Goal: Task Accomplishment & Management: Complete application form

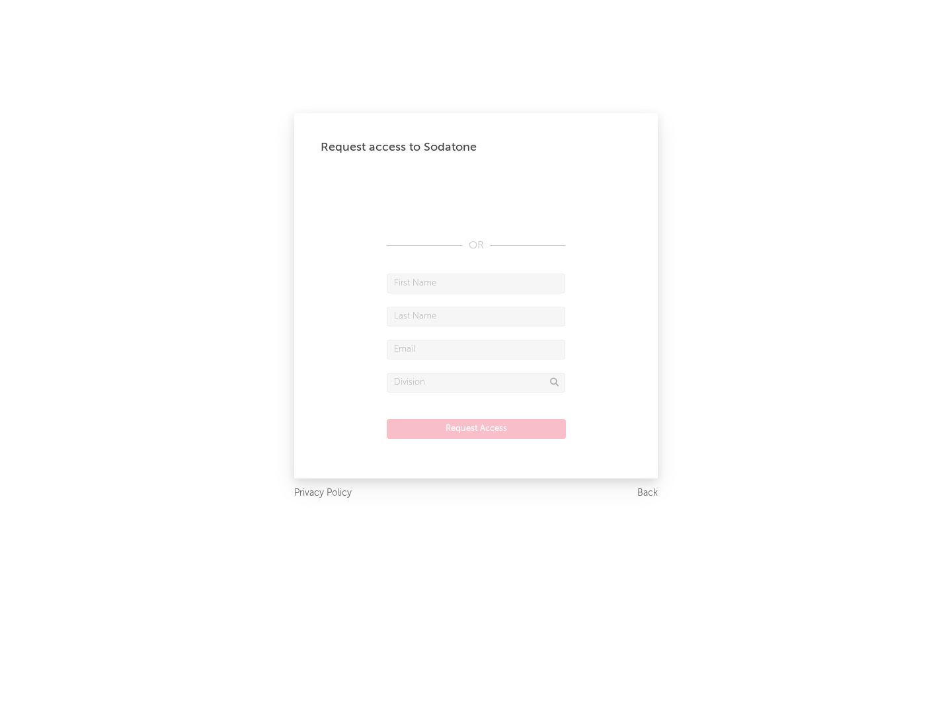
click at [476, 283] on input "text" at bounding box center [476, 284] width 178 height 20
type input "[PERSON_NAME]"
click at [476, 316] on input "text" at bounding box center [476, 317] width 178 height 20
type input "[PERSON_NAME]"
click at [476, 349] on input "text" at bounding box center [476, 350] width 178 height 20
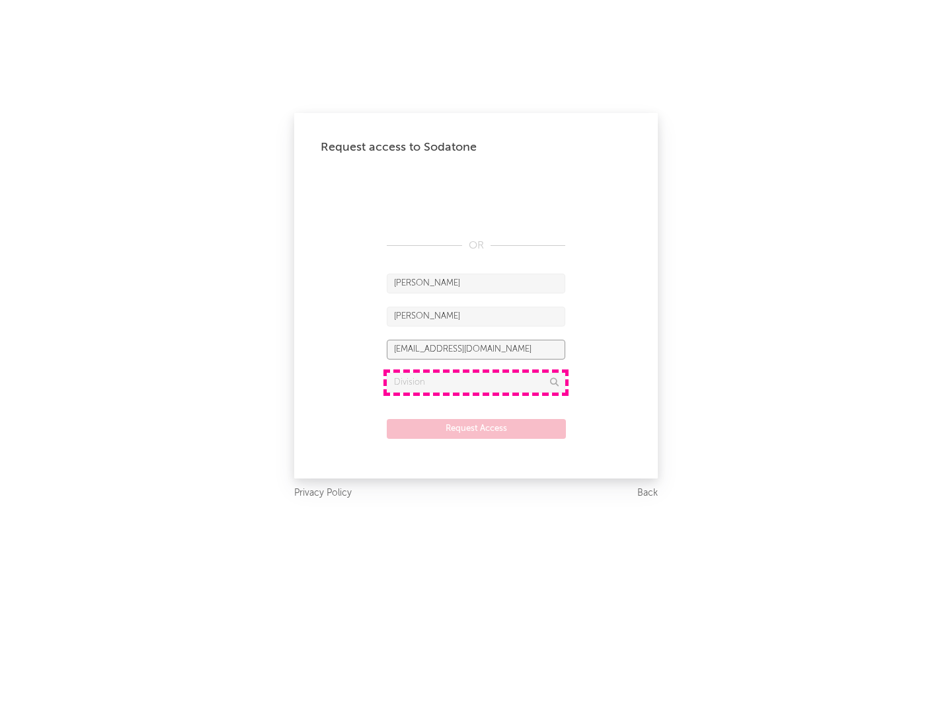
type input "[EMAIL_ADDRESS][DOMAIN_NAME]"
click at [476, 382] on input "text" at bounding box center [476, 383] width 178 height 20
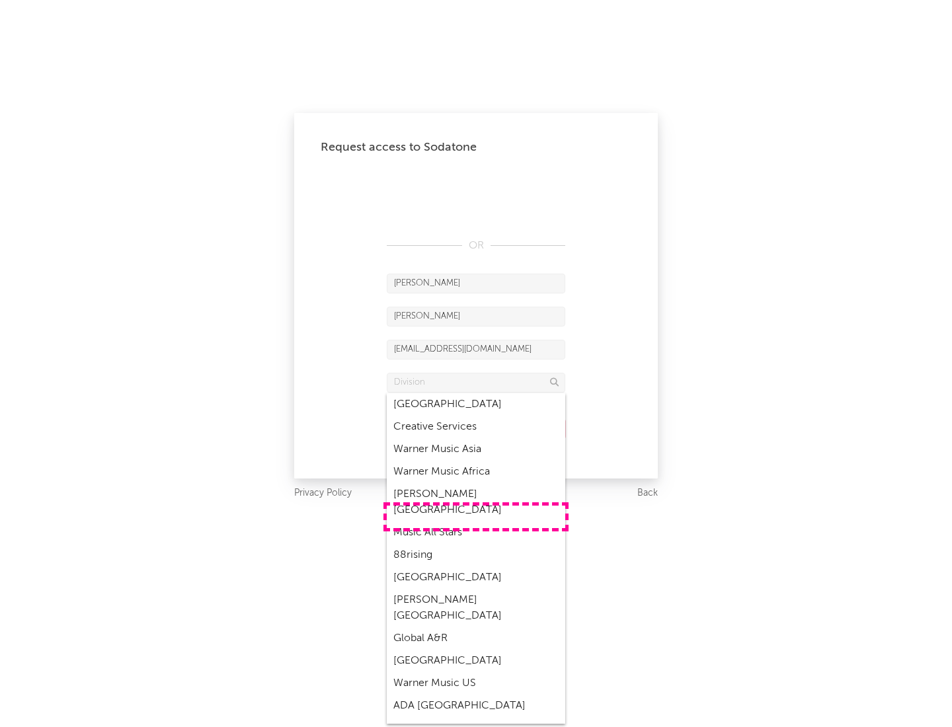
click at [476, 522] on div "Music All Stars" at bounding box center [476, 533] width 178 height 22
type input "Music All Stars"
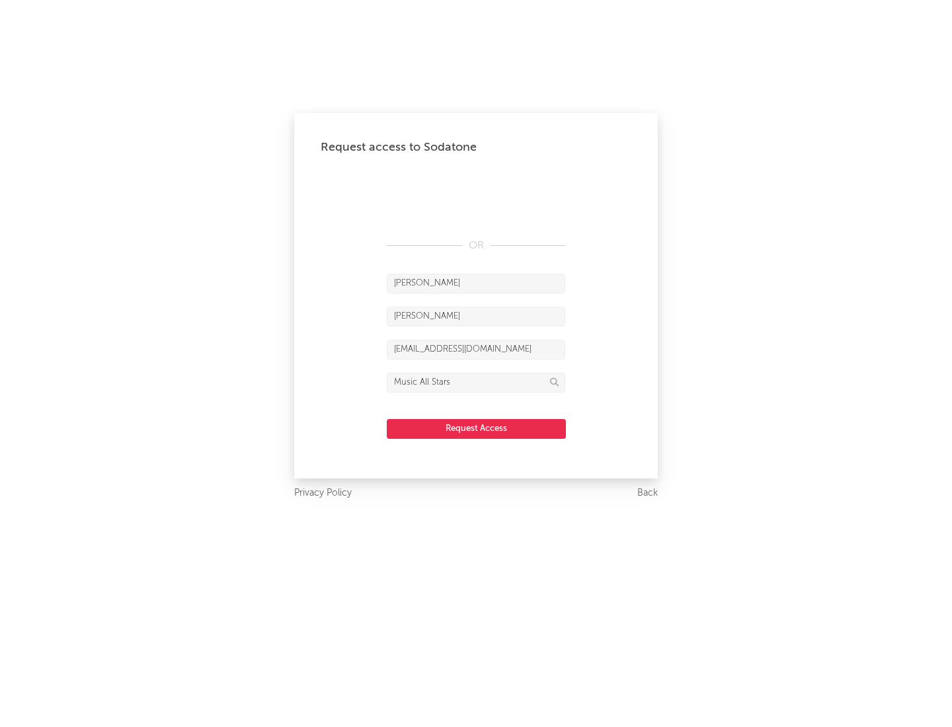
click at [476, 428] on button "Request Access" at bounding box center [476, 429] width 179 height 20
